Goal: Task Accomplishment & Management: Complete application form

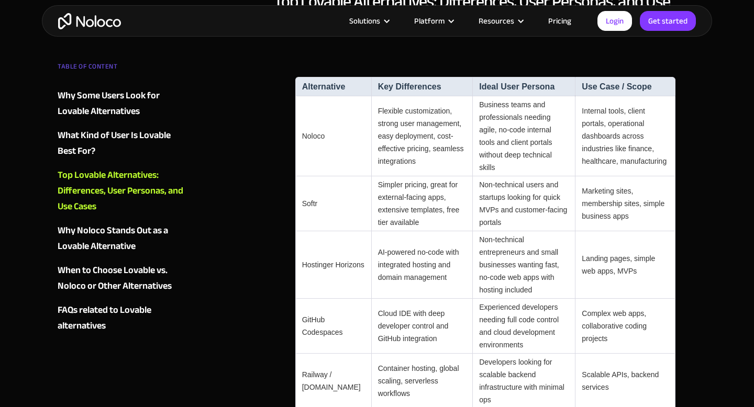
scroll to position [999, 0]
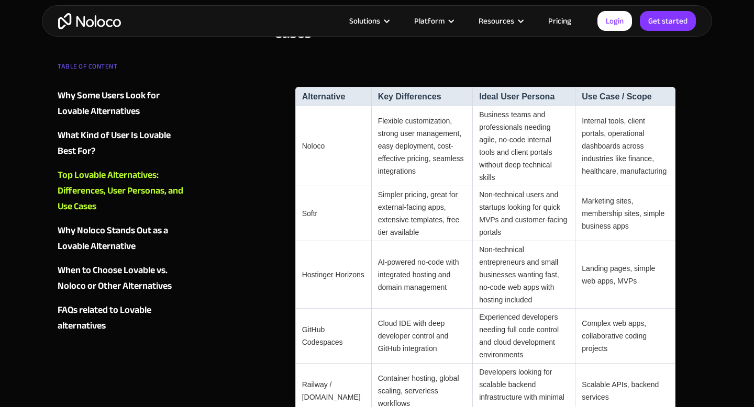
click at [314, 125] on td "Noloco" at bounding box center [333, 146] width 76 height 80
copy td "Noloco"
click at [0, 0] on link "Get started" at bounding box center [0, 0] width 0 height 0
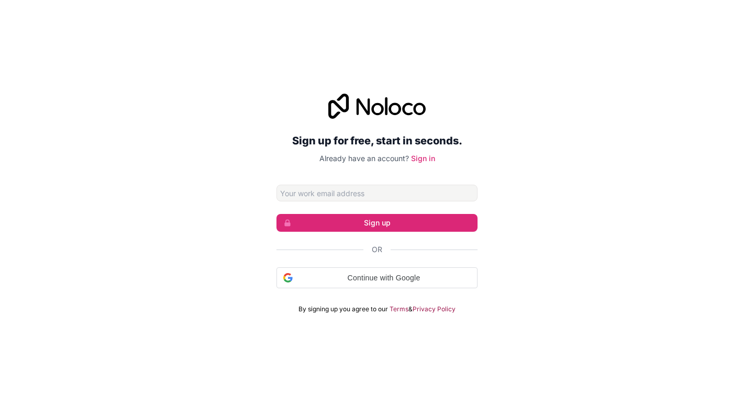
click at [312, 202] on form "Sign up Or Continue with Google Continue with Google. Opens in new tab By signi…" at bounding box center [376, 249] width 201 height 129
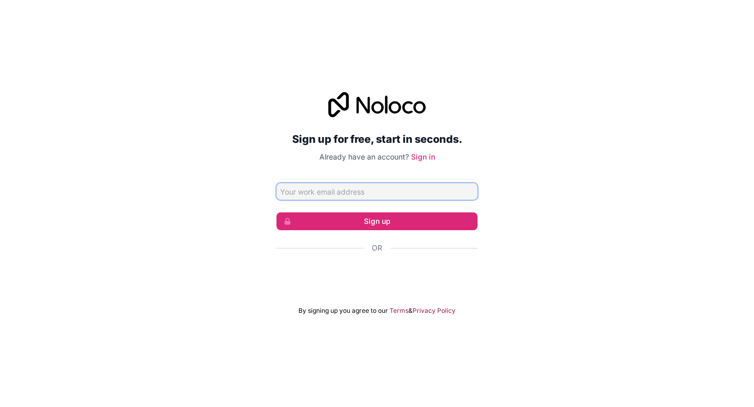
click at [332, 192] on input "Email address" at bounding box center [376, 191] width 201 height 17
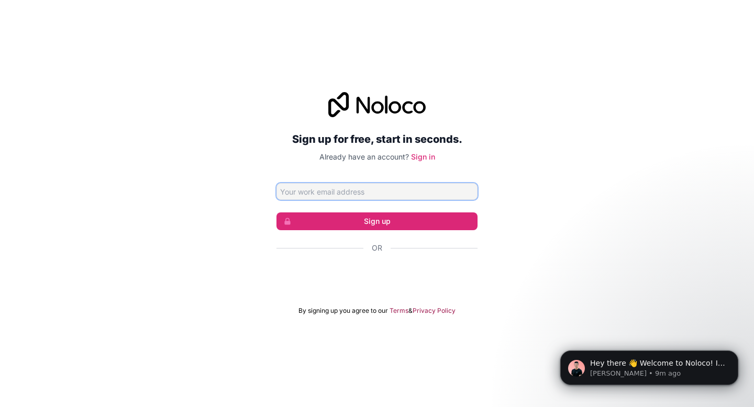
click at [316, 196] on input "Email address" at bounding box center [376, 191] width 201 height 17
paste input "[EMAIL_ADDRESS][DOMAIN_NAME]"
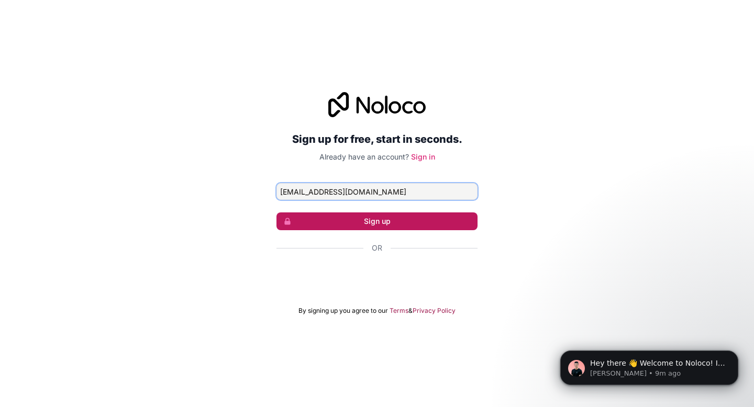
type input "[EMAIL_ADDRESS][DOMAIN_NAME]"
click at [339, 229] on button "Sign up" at bounding box center [376, 222] width 201 height 18
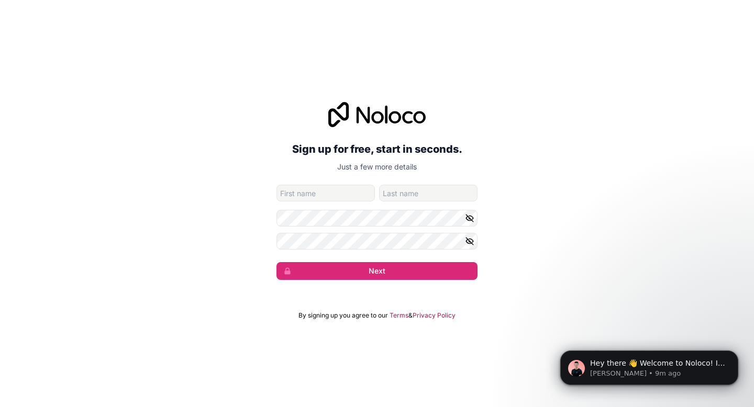
click at [323, 197] on input "given-name" at bounding box center [325, 193] width 98 height 17
type input "Temp"
click at [470, 223] on icon "button" at bounding box center [469, 218] width 9 height 9
click at [473, 241] on icon "button" at bounding box center [469, 241] width 7 height 5
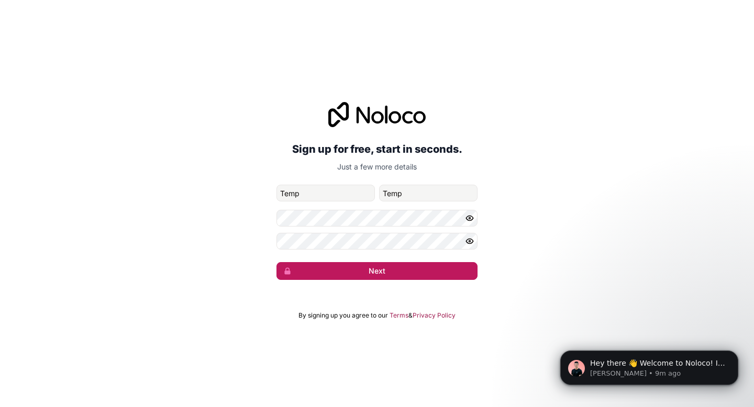
click at [388, 268] on button "Next" at bounding box center [376, 271] width 201 height 18
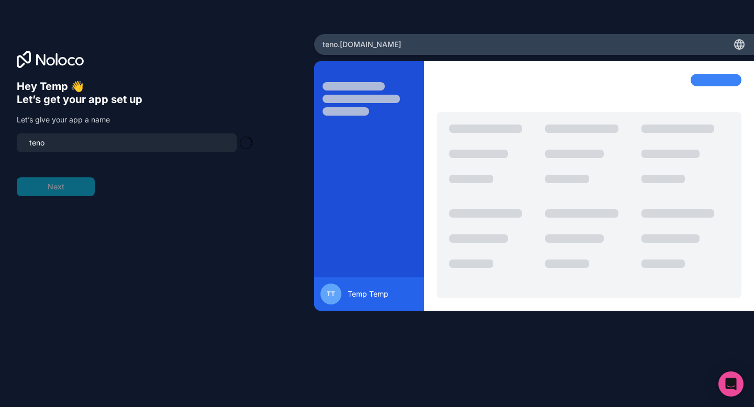
type input "t"
type input "flash"
click at [157, 217] on div "Hey Temp 👋 Let’s get your app set up Let’s give your app a name flash Next" at bounding box center [157, 218] width 281 height 276
click at [86, 187] on button "Next" at bounding box center [56, 186] width 78 height 19
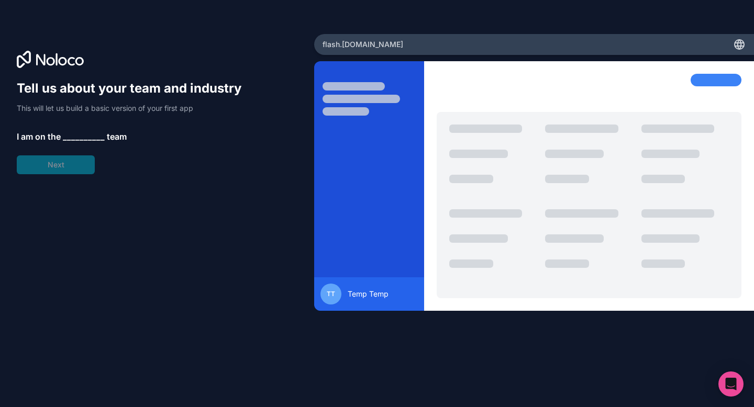
click at [82, 135] on span "__________" at bounding box center [84, 136] width 42 height 13
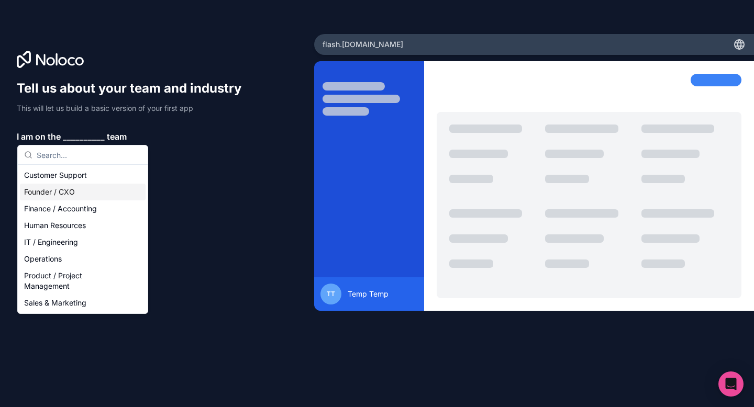
click at [73, 191] on div "Founder / CXO" at bounding box center [83, 192] width 126 height 17
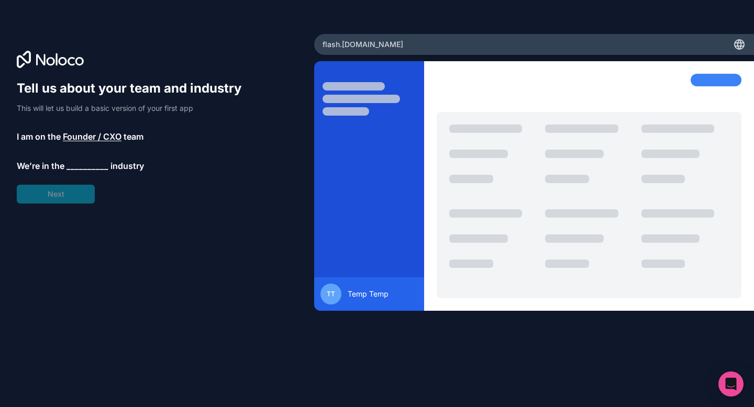
click at [79, 168] on span "__________" at bounding box center [87, 166] width 42 height 13
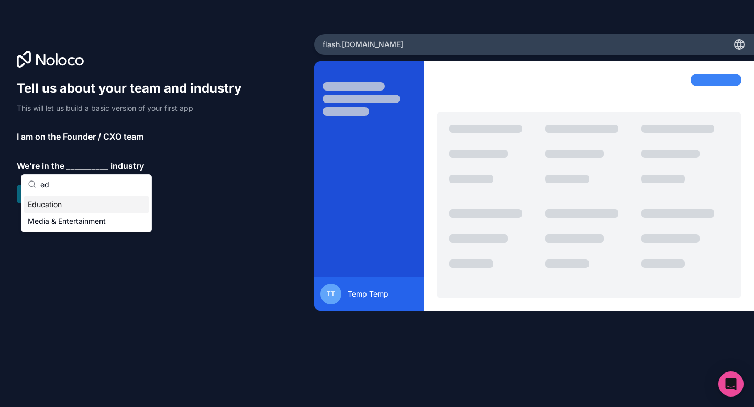
type input "ed"
click at [65, 207] on div "Education" at bounding box center [87, 204] width 126 height 17
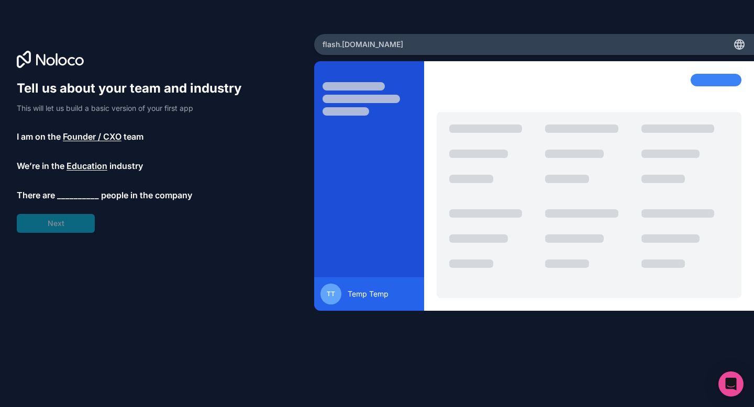
click at [72, 193] on span "__________" at bounding box center [78, 195] width 42 height 13
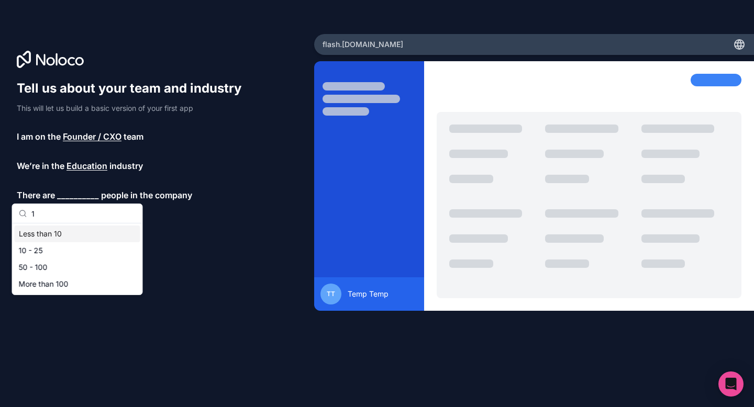
type input "1"
click at [65, 233] on div "Less than 10" at bounding box center [78, 234] width 126 height 17
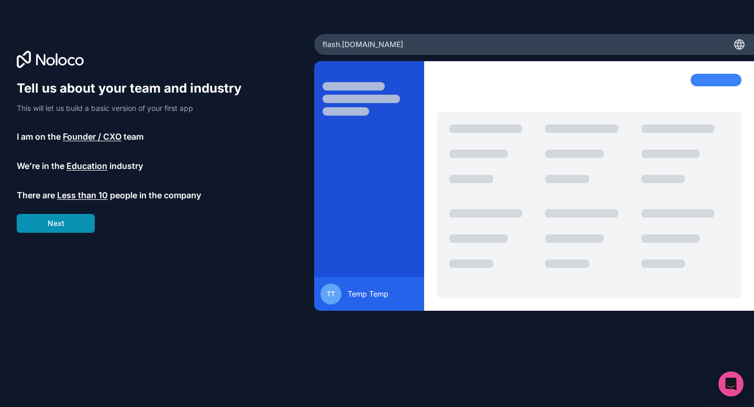
click at [57, 227] on button "Next" at bounding box center [56, 223] width 78 height 19
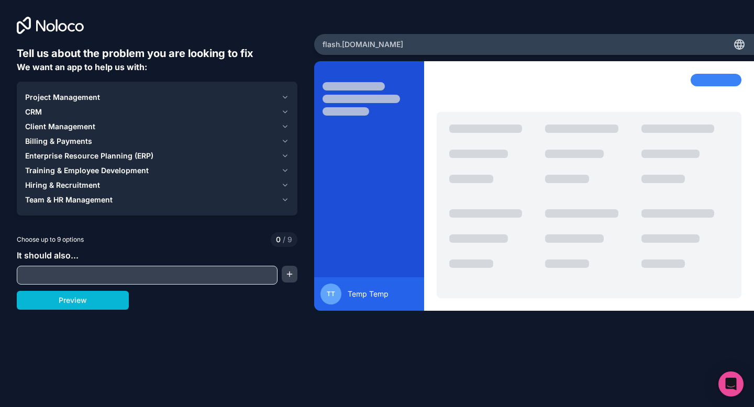
click at [55, 269] on input "text" at bounding box center [146, 275] width 255 height 15
click at [69, 301] on button "Preview" at bounding box center [73, 300] width 112 height 19
click at [68, 200] on span "Team & HR Management" at bounding box center [68, 200] width 87 height 10
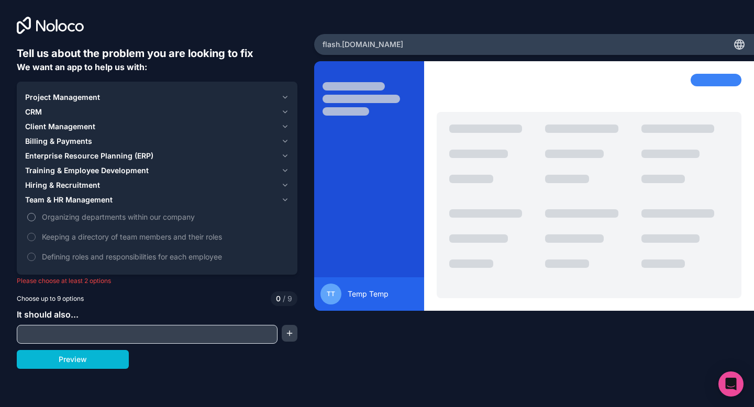
click at [67, 215] on span "Organizing departments within our company" at bounding box center [164, 217] width 245 height 11
click at [36, 215] on button "Organizing departments within our company" at bounding box center [31, 217] width 8 height 8
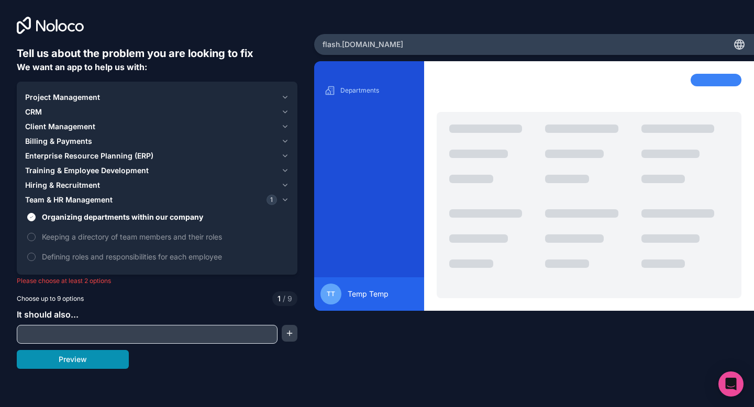
click at [103, 358] on button "Preview" at bounding box center [73, 359] width 112 height 19
click at [65, 234] on span "Keeping a directory of team members and their roles" at bounding box center [164, 236] width 245 height 11
click at [36, 234] on button "Keeping a directory of team members and their roles" at bounding box center [31, 237] width 8 height 8
click at [99, 362] on button "Preview" at bounding box center [73, 359] width 112 height 19
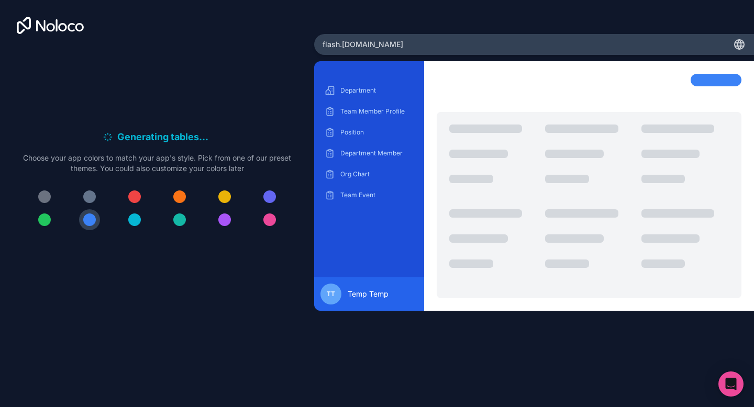
click at [488, 132] on div at bounding box center [485, 129] width 73 height 8
click at [379, 101] on div "Department Team Member Profile Position Department Member Org Chart Team Event" at bounding box center [369, 142] width 93 height 121
click at [359, 110] on p "Team Member Profile" at bounding box center [376, 111] width 73 height 8
click at [356, 126] on div "Position" at bounding box center [369, 132] width 93 height 17
click at [358, 149] on p "Department Member" at bounding box center [376, 153] width 73 height 8
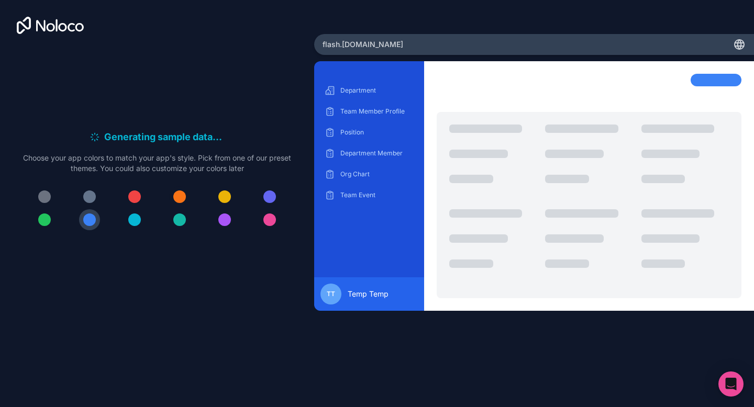
click at [182, 195] on div at bounding box center [179, 197] width 13 height 13
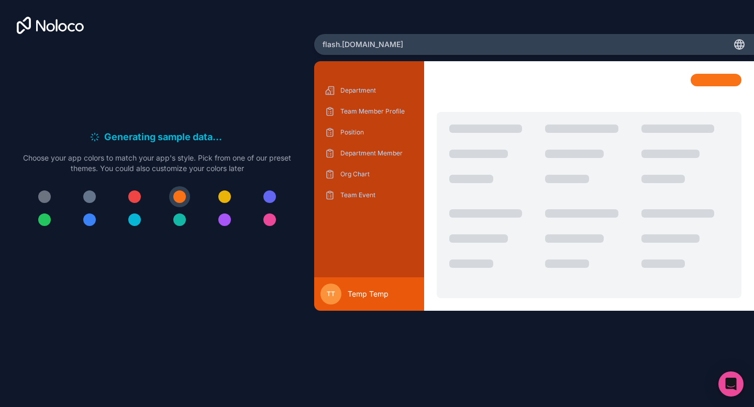
click at [139, 195] on div at bounding box center [134, 197] width 13 height 13
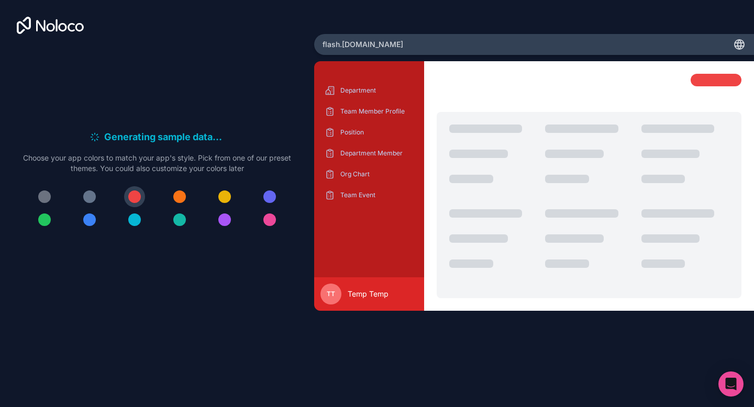
click at [94, 195] on div at bounding box center [89, 197] width 13 height 13
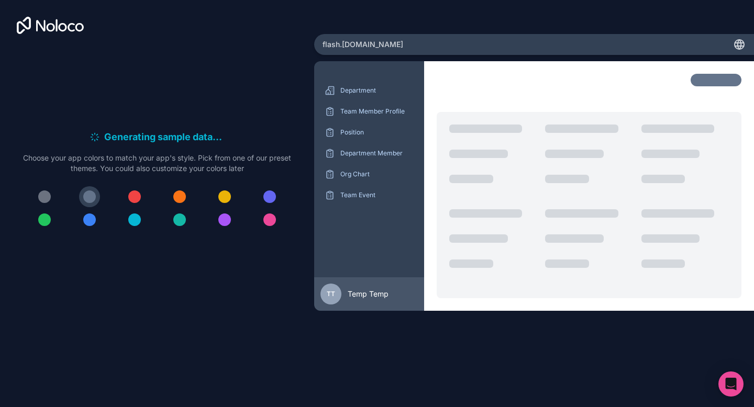
click at [34, 193] on div at bounding box center [157, 208] width 268 height 44
click at [92, 194] on div at bounding box center [89, 197] width 13 height 13
click at [743, 44] on icon at bounding box center [739, 44] width 13 height 13
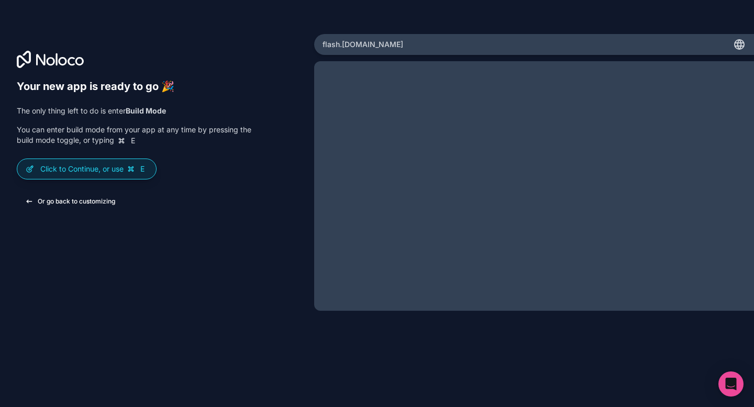
click at [96, 194] on button "Or go back to customizing" at bounding box center [70, 201] width 107 height 19
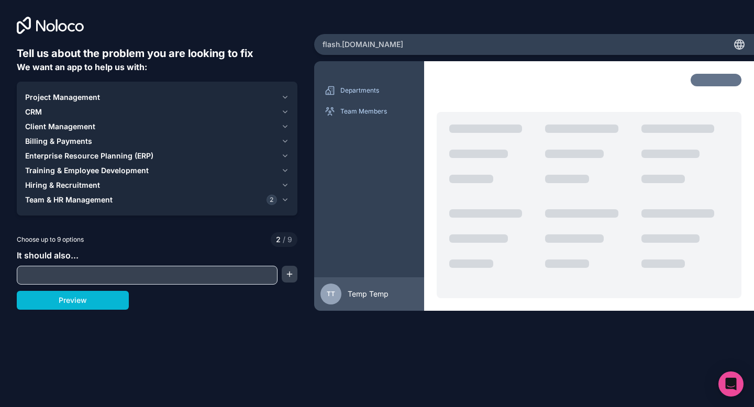
click at [288, 205] on button "Team & HR Management 2" at bounding box center [157, 200] width 264 height 15
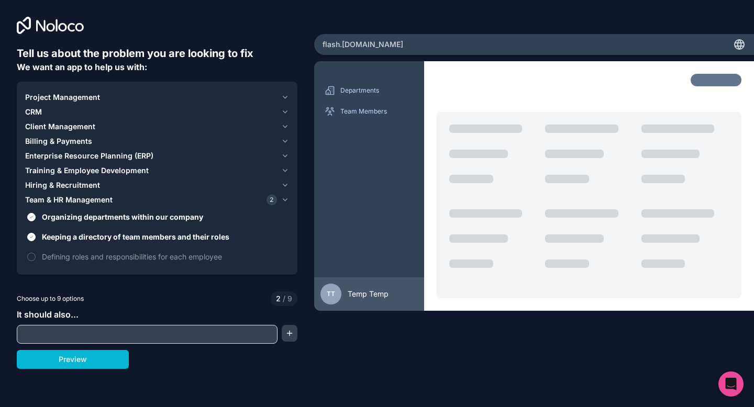
click at [288, 205] on button "Team & HR Management 2" at bounding box center [157, 200] width 264 height 15
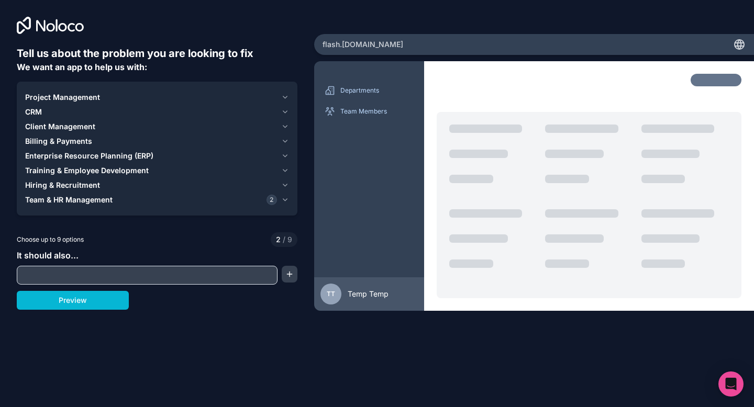
click at [286, 186] on icon "button" at bounding box center [285, 185] width 8 height 8
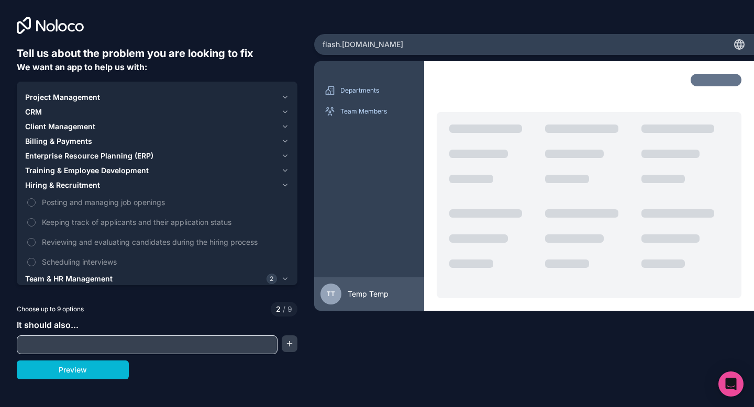
click at [286, 186] on icon "button" at bounding box center [285, 185] width 8 height 8
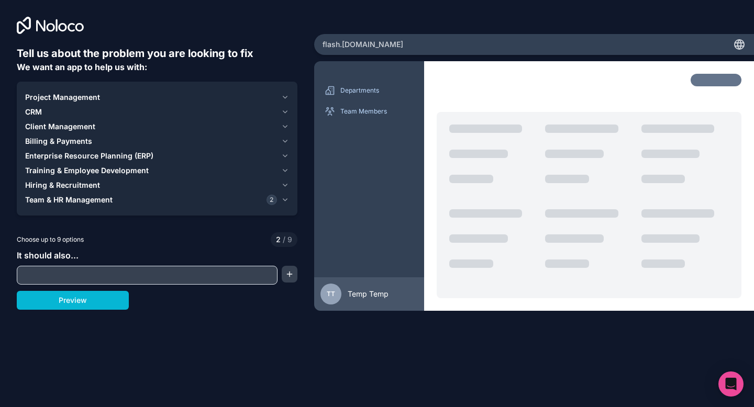
click at [286, 127] on icon "button" at bounding box center [285, 127] width 8 height 8
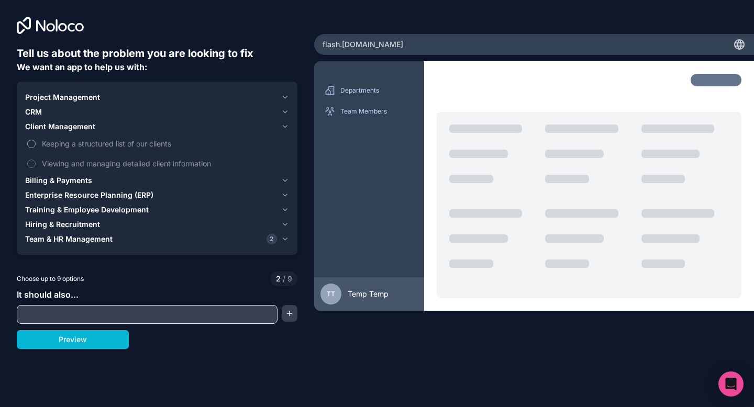
click at [102, 143] on span "Keeping a structured list of our clients" at bounding box center [164, 143] width 245 height 11
click at [36, 143] on button "Keeping a structured list of our clients" at bounding box center [31, 144] width 8 height 8
click at [102, 143] on span "Keeping a structured list of our clients" at bounding box center [164, 143] width 245 height 11
click at [36, 143] on button "Keeping a structured list of our clients" at bounding box center [31, 144] width 8 height 8
click at [98, 164] on span "Viewing and managing detailed client information" at bounding box center [164, 163] width 245 height 11
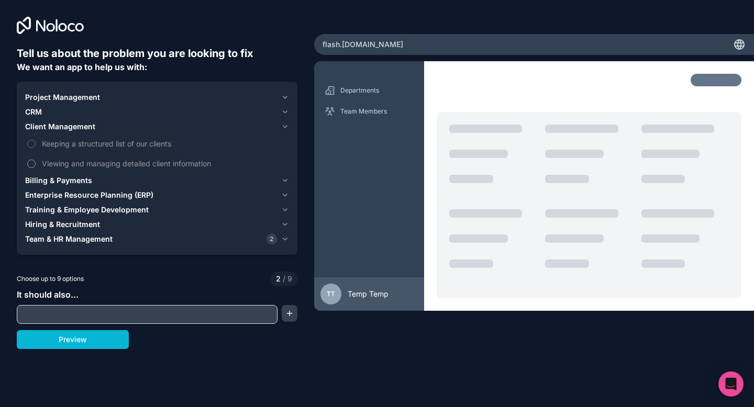
click at [36, 164] on button "Viewing and managing detailed client information" at bounding box center [31, 164] width 8 height 8
click at [98, 164] on span "Viewing and managing detailed client information" at bounding box center [164, 163] width 245 height 11
click at [36, 164] on button "Viewing and managing detailed client information" at bounding box center [31, 164] width 8 height 8
click at [98, 151] on label "Keeping a structured list of our clients" at bounding box center [157, 143] width 264 height 19
click at [36, 148] on button "Keeping a structured list of our clients" at bounding box center [31, 144] width 8 height 8
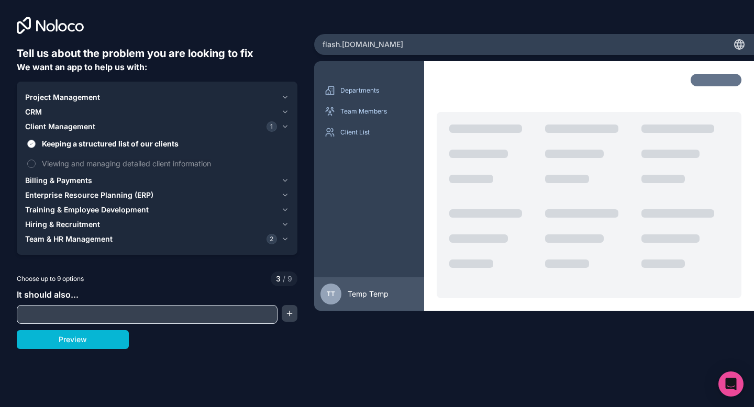
click at [98, 151] on label "Keeping a structured list of our clients" at bounding box center [157, 143] width 264 height 19
click at [36, 148] on button "Keeping a structured list of our clients" at bounding box center [31, 144] width 8 height 8
click at [108, 112] on div "CRM" at bounding box center [151, 112] width 252 height 10
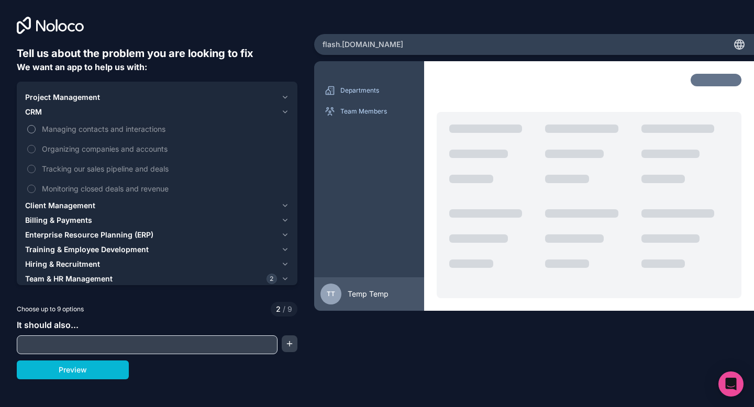
click at [101, 130] on span "Managing contacts and interactions" at bounding box center [164, 129] width 245 height 11
click at [36, 130] on button "Managing contacts and interactions" at bounding box center [31, 129] width 8 height 8
click at [101, 130] on span "Managing contacts and interactions" at bounding box center [164, 129] width 245 height 11
click at [36, 130] on button "Managing contacts and interactions" at bounding box center [31, 129] width 8 height 8
click at [252, 110] on div "CRM" at bounding box center [151, 112] width 252 height 10
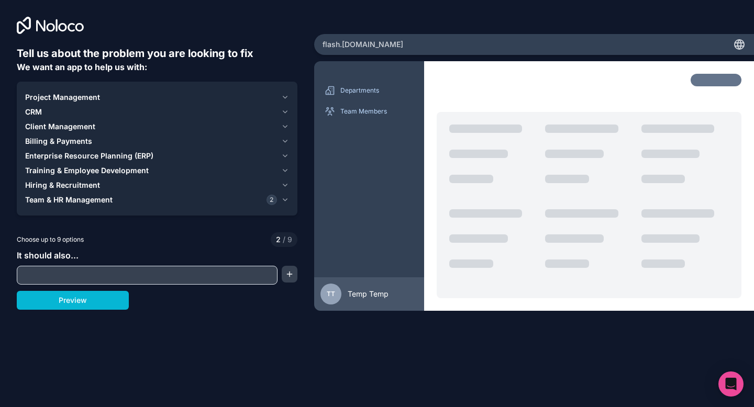
click at [212, 98] on div "Project Management" at bounding box center [151, 97] width 252 height 10
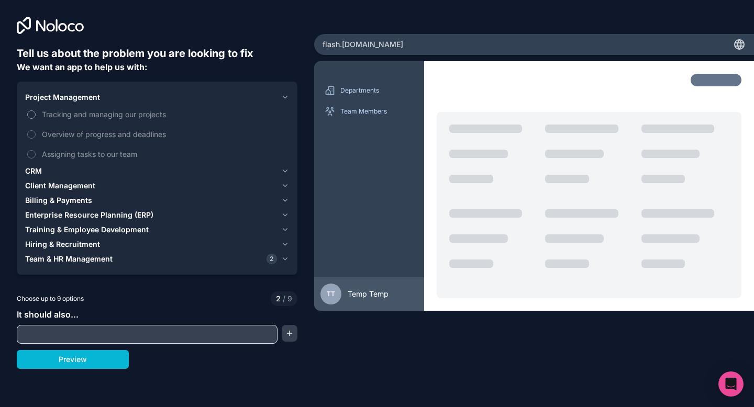
click at [120, 107] on label "Tracking and managing our projects" at bounding box center [157, 114] width 264 height 19
click at [36, 110] on button "Tracking and managing our projects" at bounding box center [31, 114] width 8 height 8
click at [360, 127] on div "My Projects" at bounding box center [369, 132] width 93 height 17
click at [290, 335] on button "button" at bounding box center [290, 333] width 16 height 17
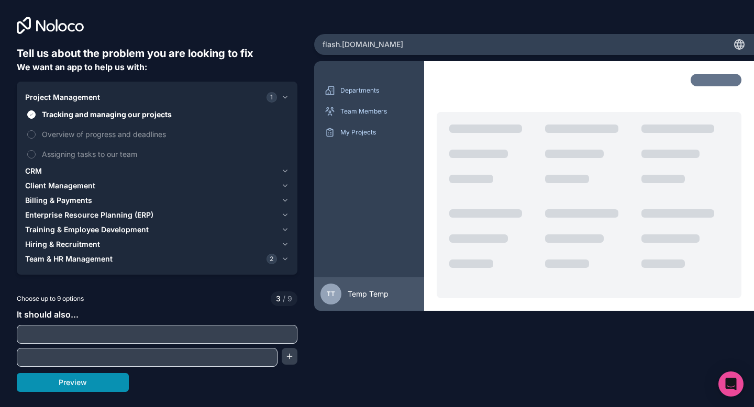
click at [57, 383] on button "Preview" at bounding box center [73, 382] width 112 height 19
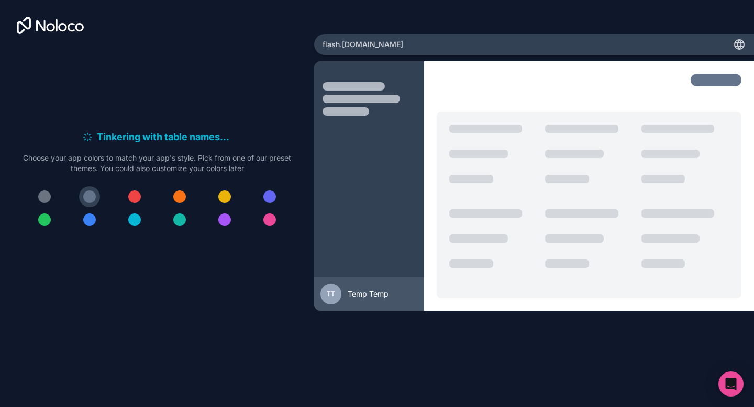
click at [740, 43] on icon at bounding box center [739, 44] width 13 height 13
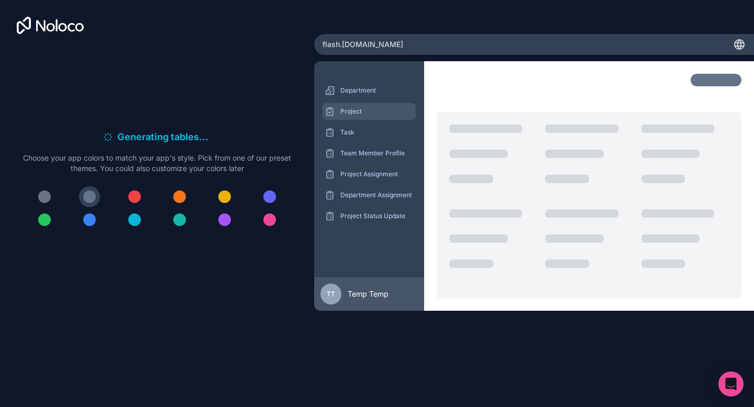
click at [352, 118] on div "Project" at bounding box center [369, 111] width 93 height 17
click at [380, 213] on p "Project Status Update" at bounding box center [376, 216] width 73 height 8
click at [380, 188] on div "Department Assignment" at bounding box center [369, 195] width 93 height 17
click at [380, 172] on p "Project Assignment" at bounding box center [376, 174] width 73 height 8
click at [359, 304] on div "TT Temp Temp" at bounding box center [368, 294] width 97 height 21
